Goal: Check status: Check status

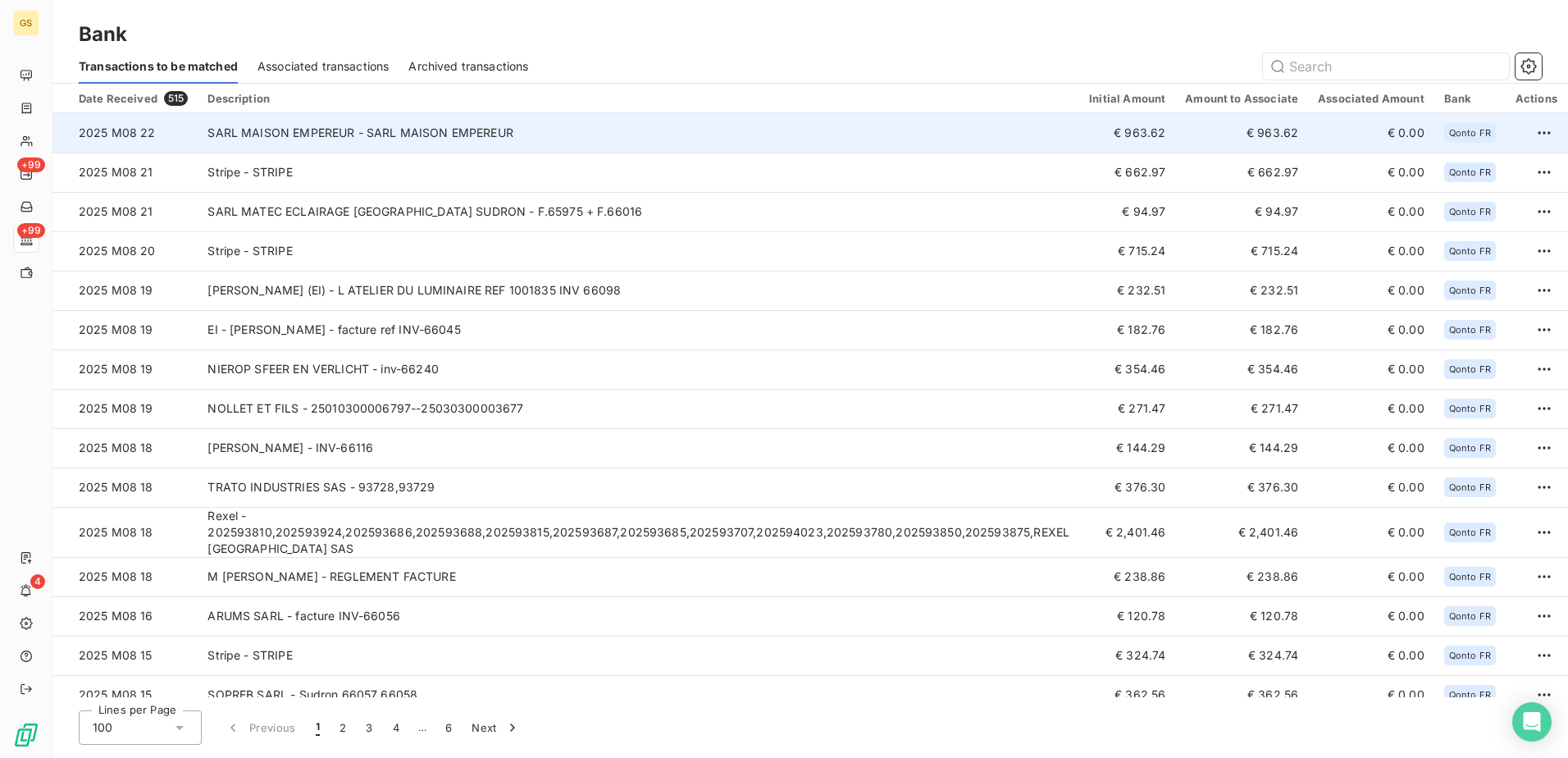
drag, startPoint x: 633, startPoint y: 139, endPoint x: 553, endPoint y: 133, distance: 80.2
click at [553, 133] on td "SARL MAISON EMPEREUR - SARL MAISON EMPEREUR" at bounding box center [638, 133] width 882 height 39
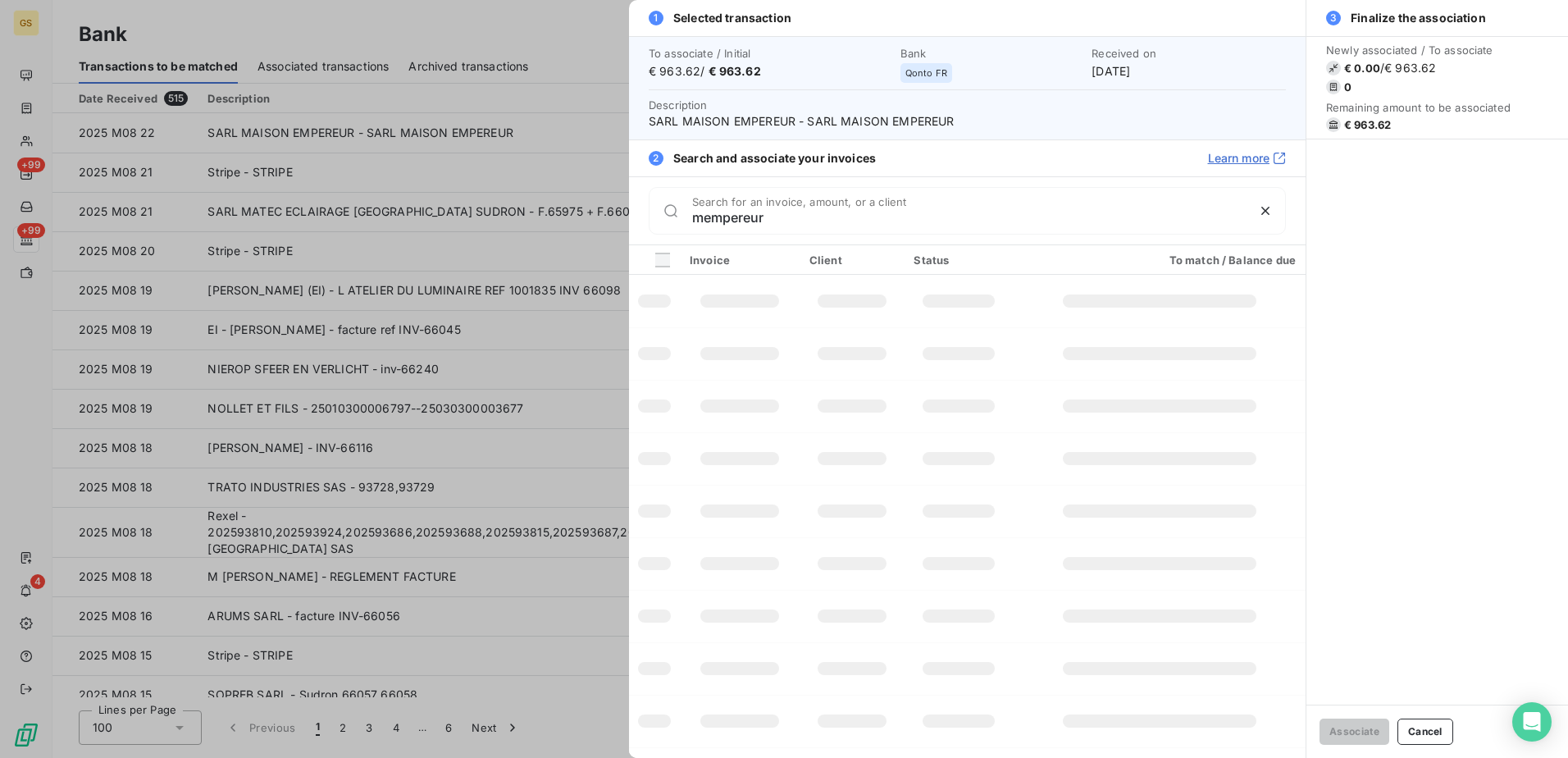
type input "empereur"
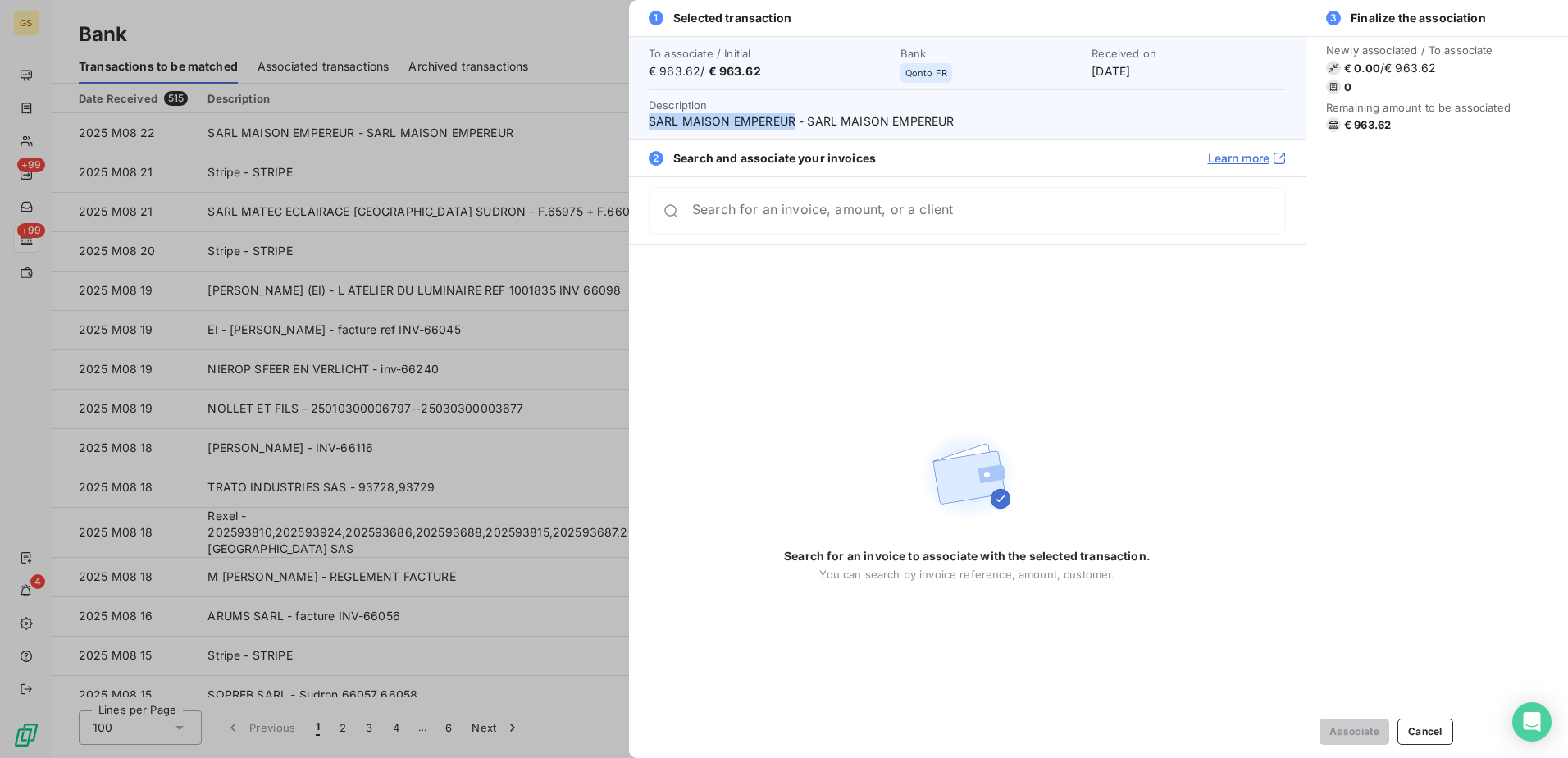
drag, startPoint x: 649, startPoint y: 119, endPoint x: 794, endPoint y: 121, distance: 145.0
click at [794, 121] on span "SARL MAISON EMPEREUR - SARL MAISON EMPEREUR" at bounding box center [968, 122] width 638 height 17
copy span "SARL MAISON EMPEREUR"
click at [504, 32] on div at bounding box center [784, 379] width 1568 height 758
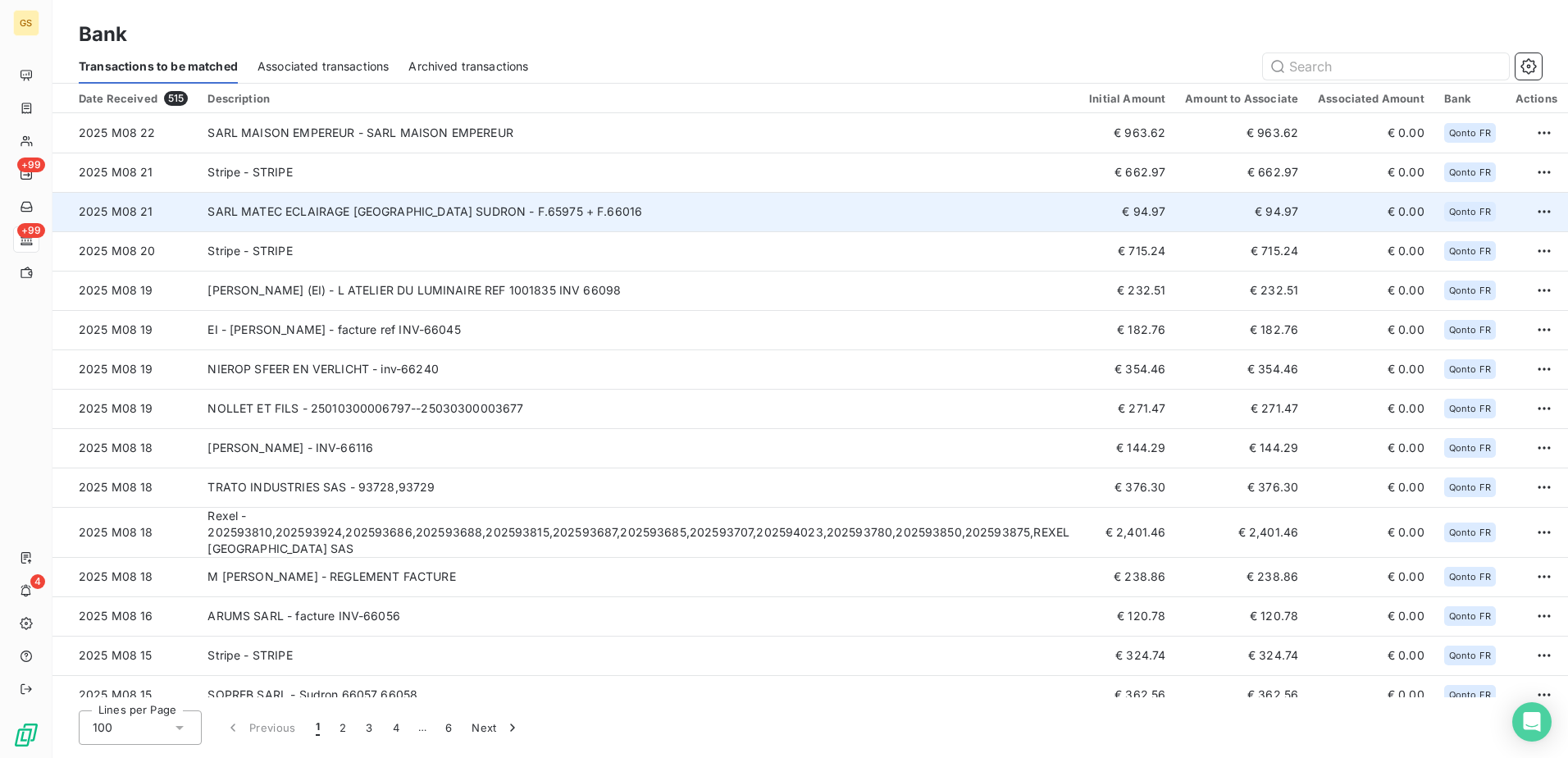
click at [740, 212] on td "SARL MATEC ECLAIRAGE [GEOGRAPHIC_DATA] SUDRON - F.65975 + F.66016" at bounding box center [638, 211] width 882 height 39
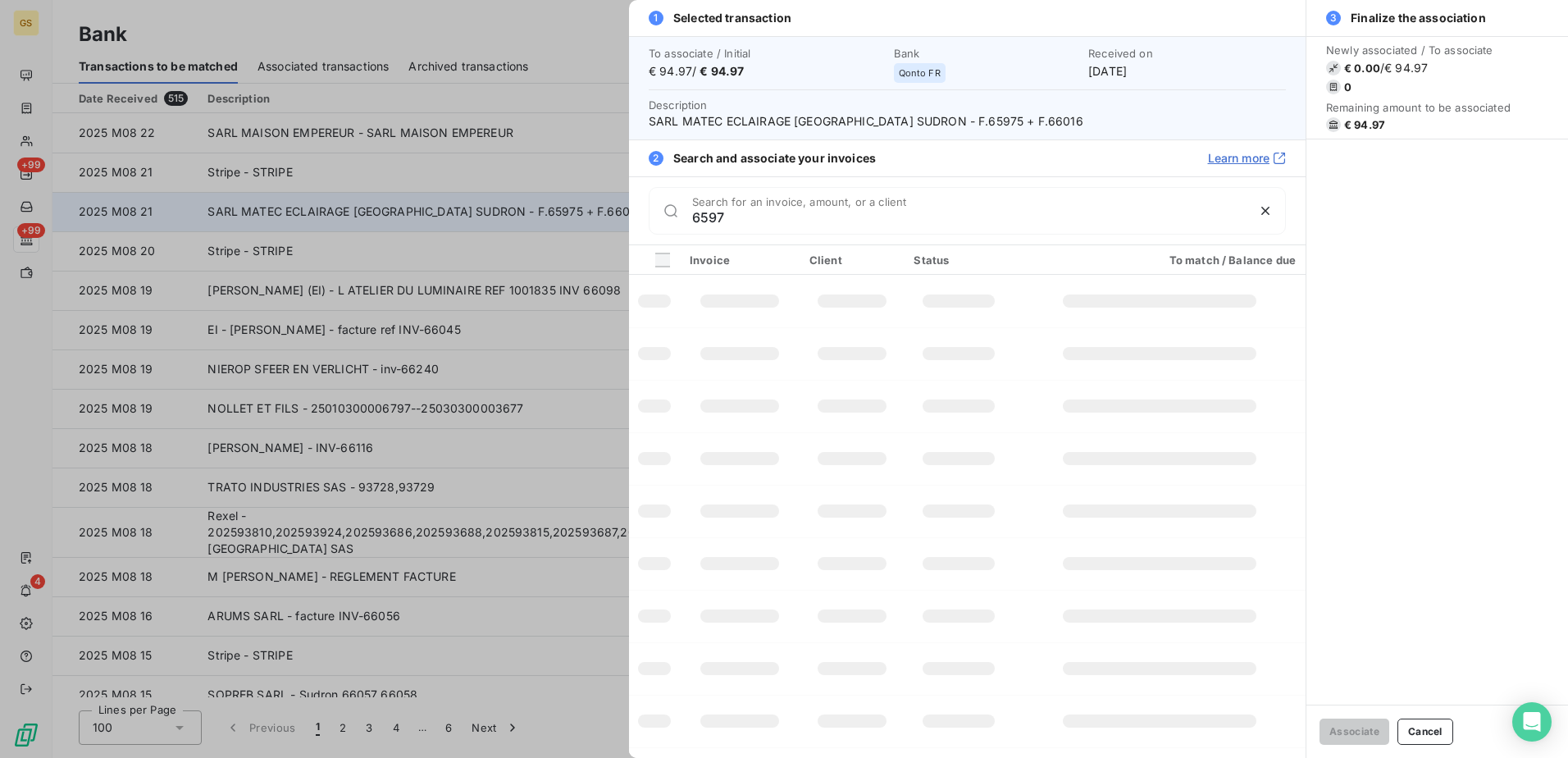
type input "65975"
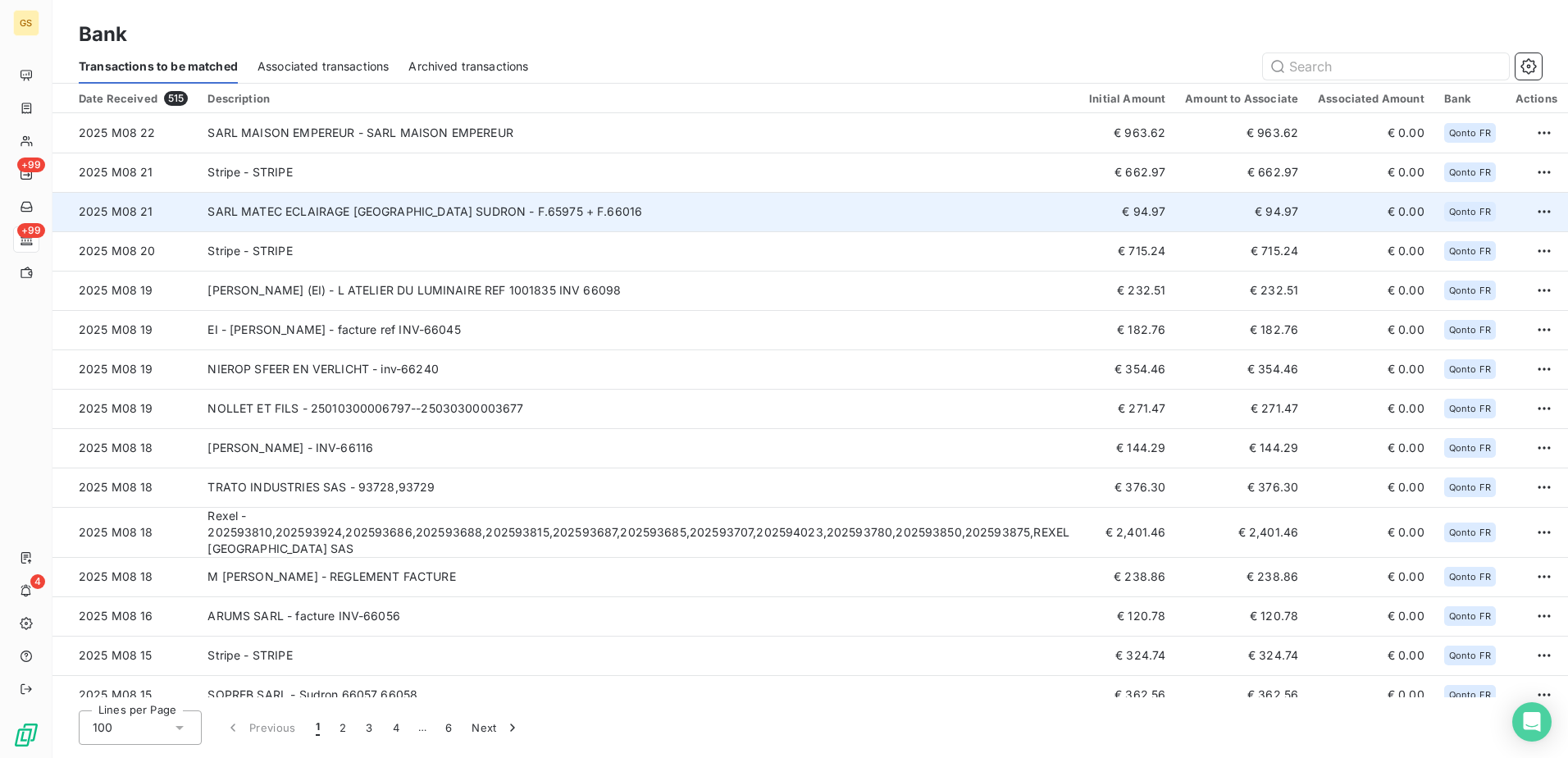
click at [744, 210] on td "SARL MATEC ECLAIRAGE [GEOGRAPHIC_DATA] SUDRON - F.65975 + F.66016" at bounding box center [638, 211] width 882 height 39
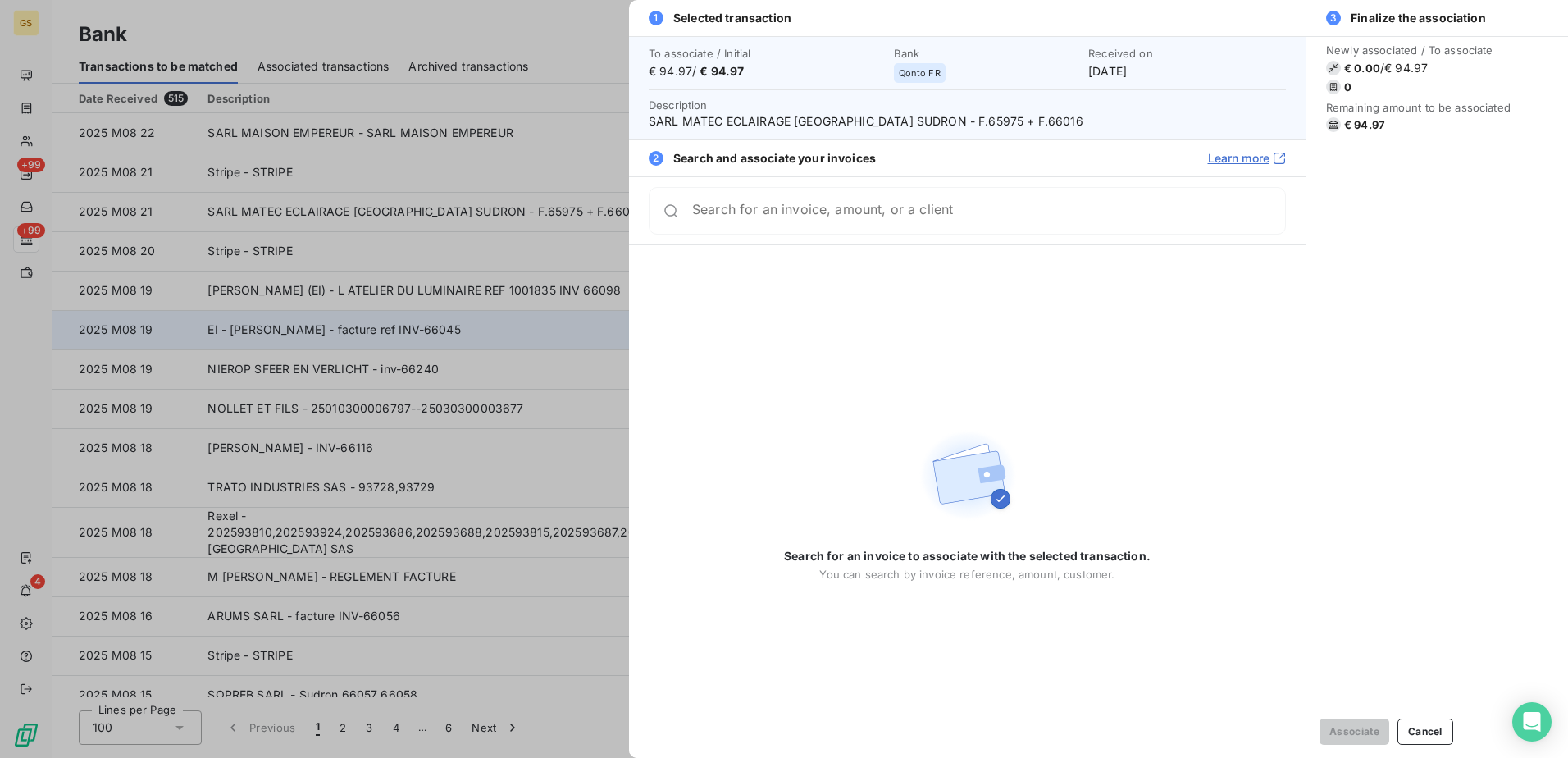
click at [347, 336] on div at bounding box center [784, 379] width 1568 height 758
